Goal: Check status: Check status

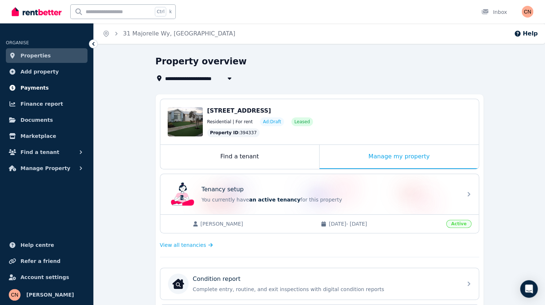
click at [63, 83] on link "Payments" at bounding box center [47, 88] width 82 height 15
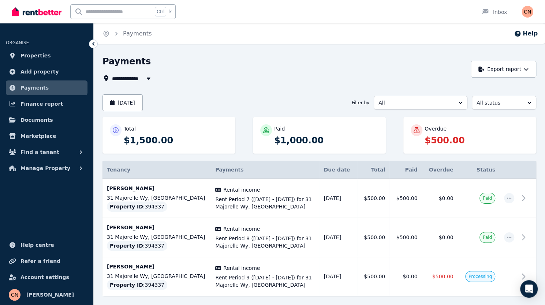
scroll to position [30, 0]
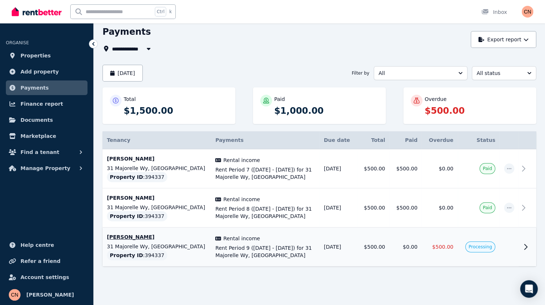
click at [523, 246] on icon at bounding box center [525, 247] width 9 height 9
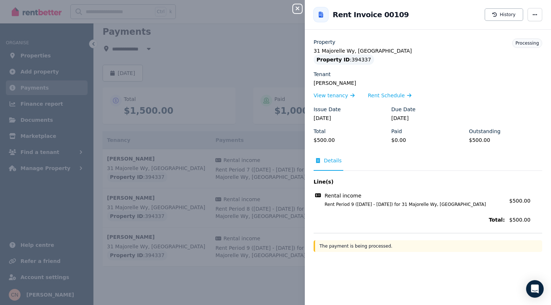
click at [278, 72] on div "Close panel Back to Rent Invoice 00109 History Property [STREET_ADDRESS] Proper…" at bounding box center [275, 152] width 551 height 305
